Goal: Check status: Check status

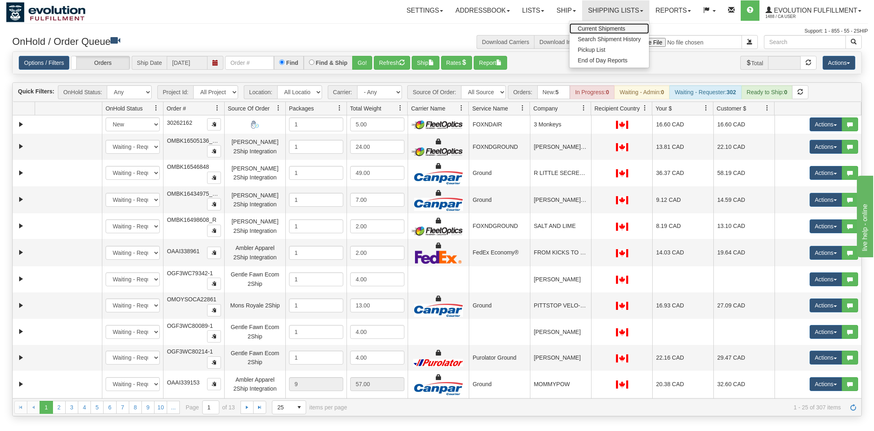
click at [603, 26] on span "Current Shipments" at bounding box center [601, 28] width 48 height 7
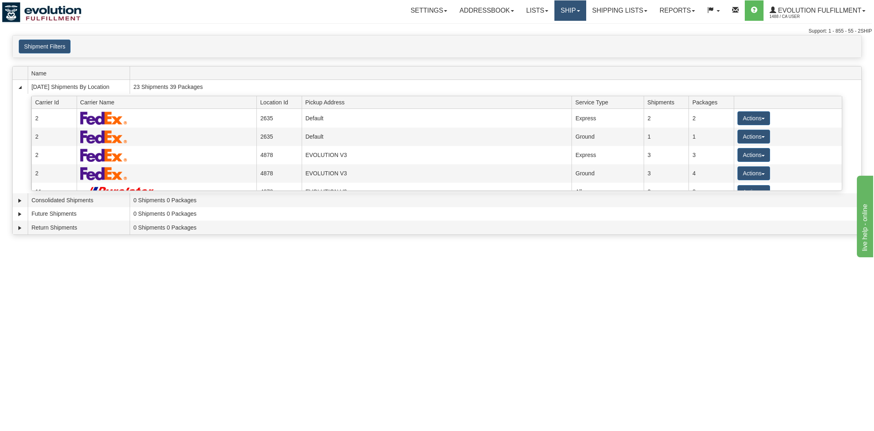
click at [577, 11] on span at bounding box center [578, 11] width 3 height 2
click at [613, 12] on link "Shipping lists" at bounding box center [619, 10] width 67 height 20
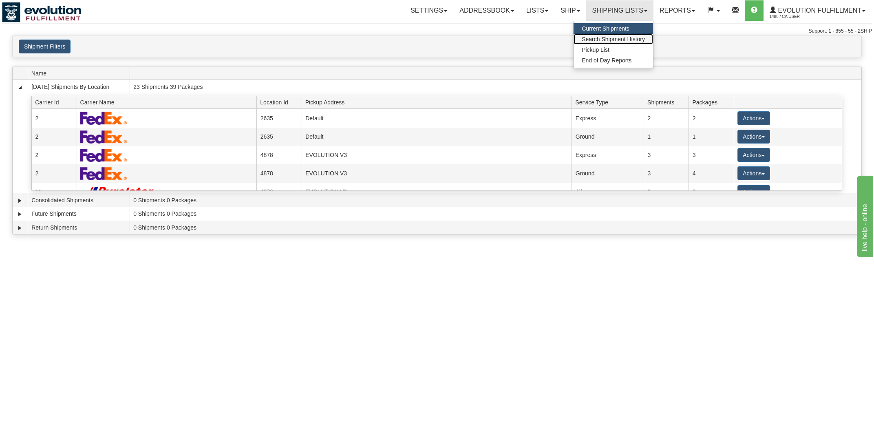
click at [611, 37] on span "Search Shipment History" at bounding box center [612, 39] width 63 height 7
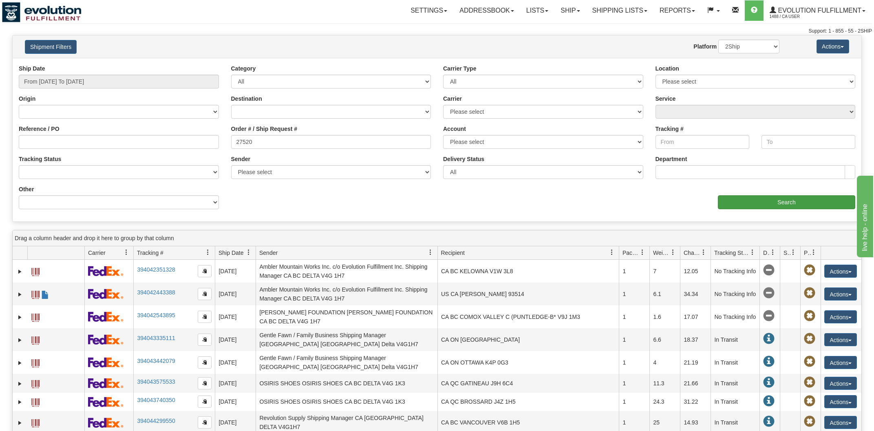
type input "27520"
click at [791, 207] on input "Search" at bounding box center [786, 202] width 137 height 14
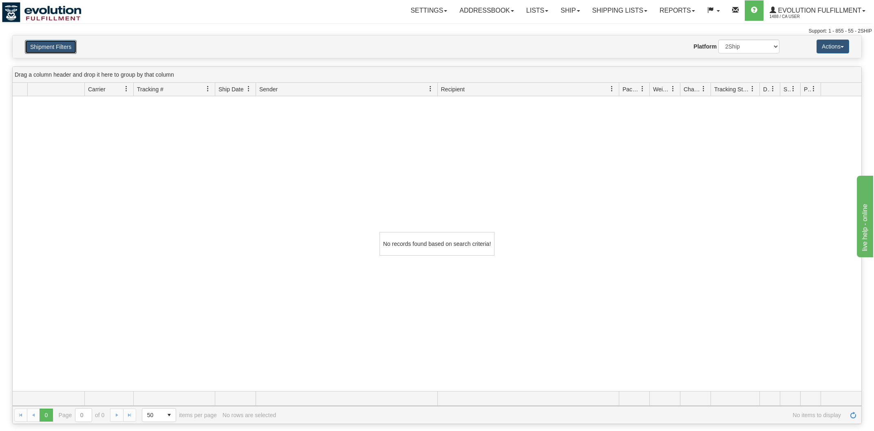
click at [71, 47] on button "Shipment Filters" at bounding box center [51, 47] width 52 height 14
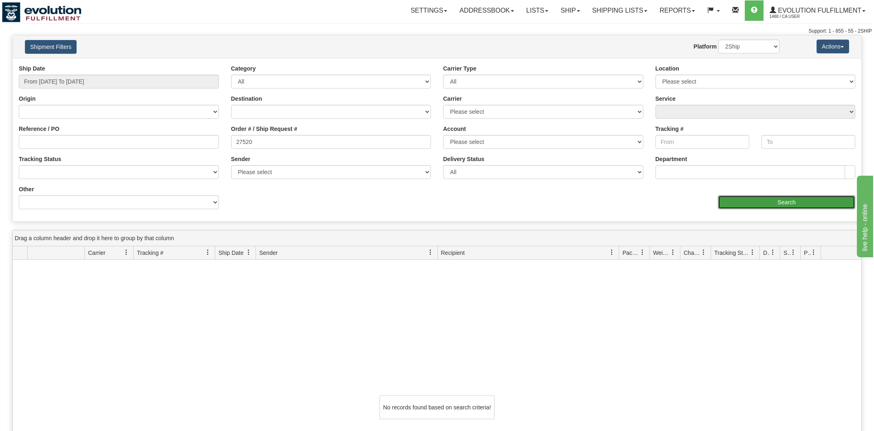
click at [757, 200] on input "Search" at bounding box center [786, 202] width 137 height 14
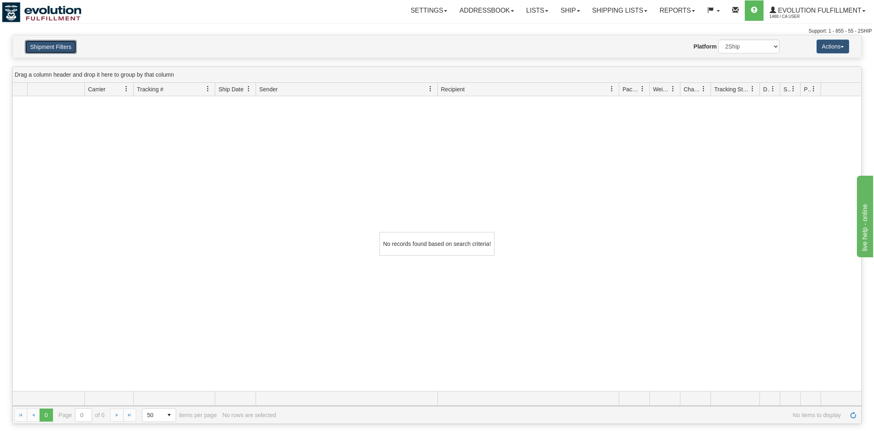
click at [59, 50] on button "Shipment Filters" at bounding box center [51, 47] width 52 height 14
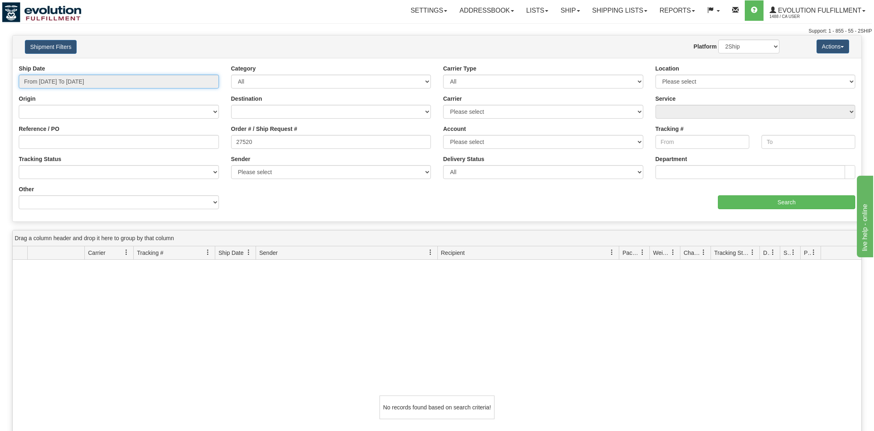
click at [75, 83] on input "From 10/08/2025 To 10/09/2025" at bounding box center [119, 82] width 200 height 14
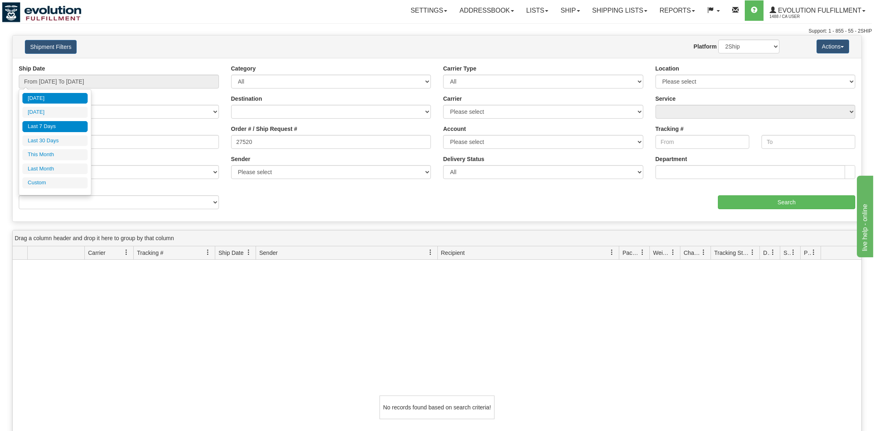
click at [59, 126] on li "Last 7 Days" at bounding box center [54, 126] width 65 height 11
type input "From 10/03/2025 To 10/09/2025"
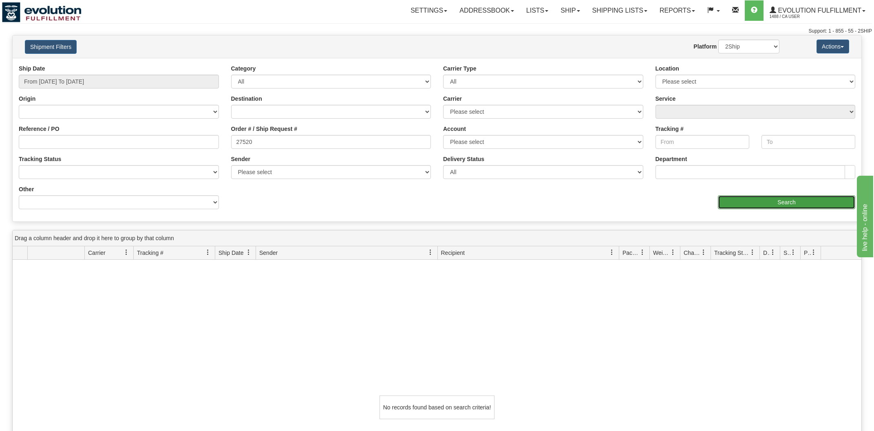
click at [731, 207] on input "Search" at bounding box center [786, 202] width 137 height 14
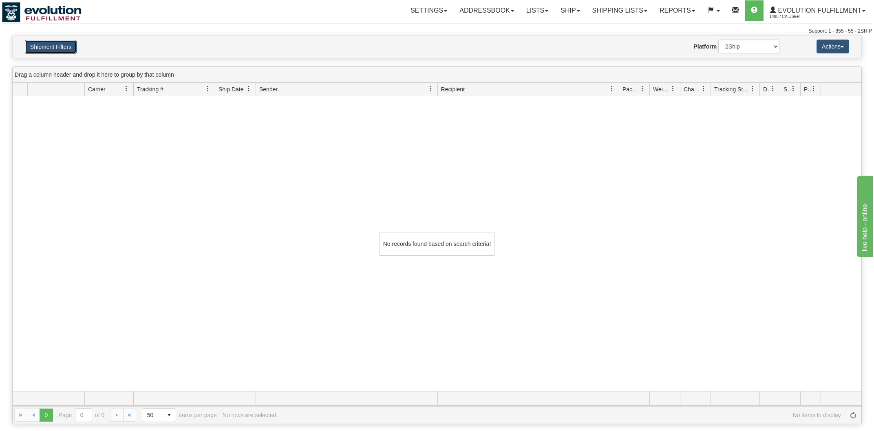
click at [63, 51] on button "Shipment Filters" at bounding box center [51, 47] width 52 height 14
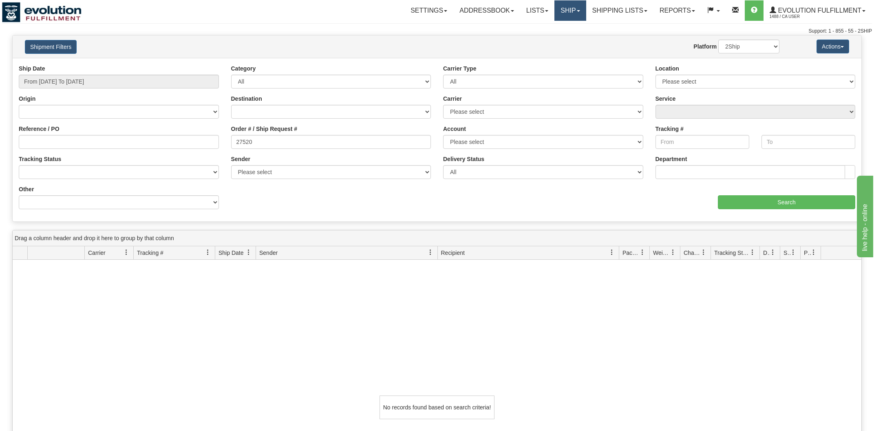
click at [558, 11] on link "Ship" at bounding box center [569, 10] width 31 height 20
click at [558, 36] on span "OnHold / Order Queue" at bounding box center [548, 39] width 57 height 7
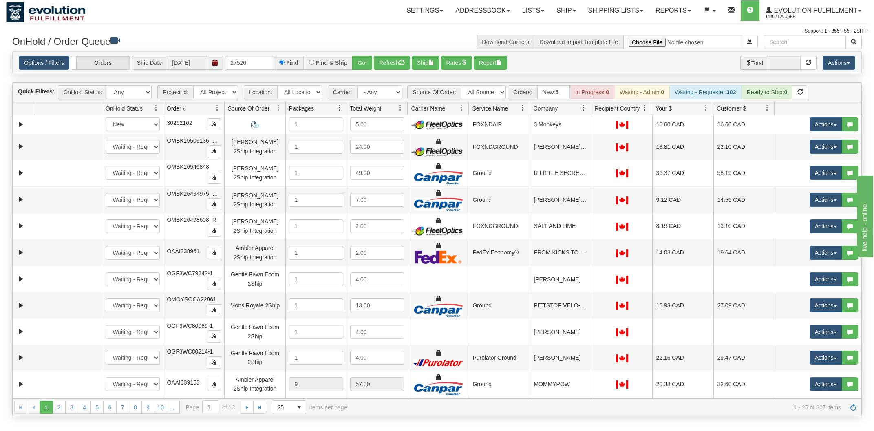
type input "27520"
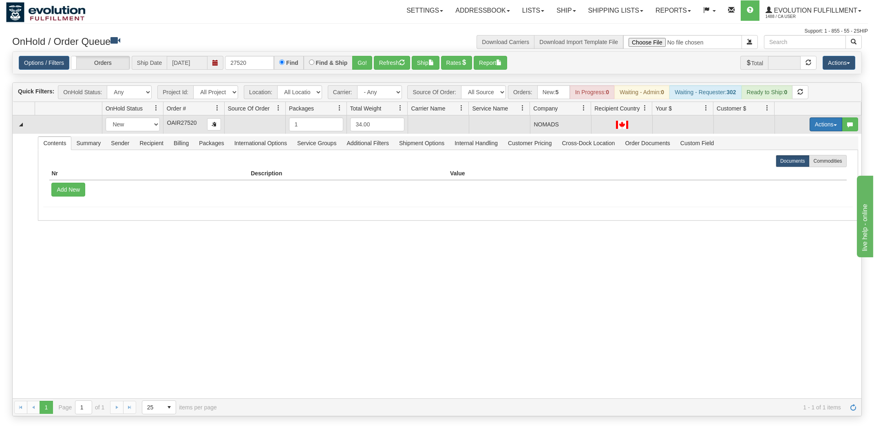
click at [816, 124] on button "Actions" at bounding box center [825, 124] width 33 height 14
click at [805, 138] on link "Open" at bounding box center [808, 139] width 65 height 11
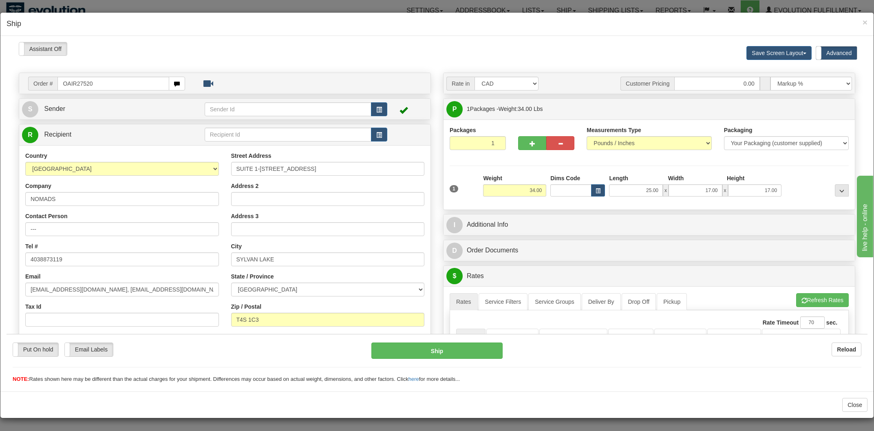
click at [419, 39] on div at bounding box center [436, 213] width 873 height 355
